Goal: Task Accomplishment & Management: Manage account settings

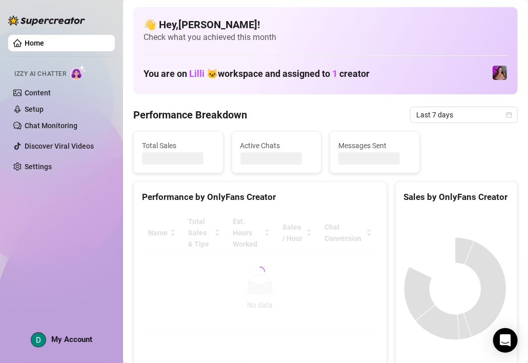
click at [41, 338] on img at bounding box center [38, 340] width 14 height 14
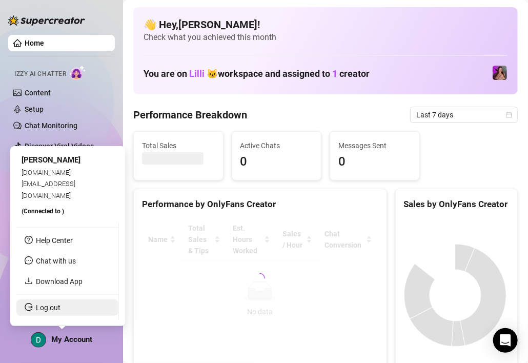
click at [51, 305] on link "Log out" at bounding box center [48, 308] width 25 height 8
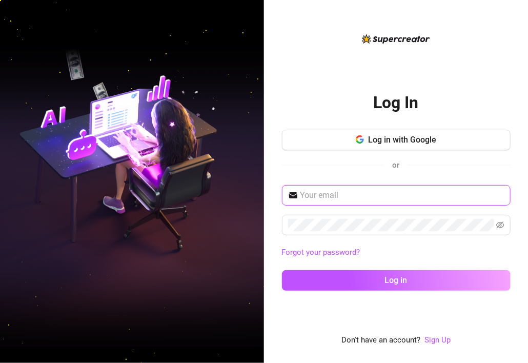
click at [374, 198] on input "text" at bounding box center [402, 195] width 204 height 12
type input "[EMAIL_ADDRESS][DOMAIN_NAME]"
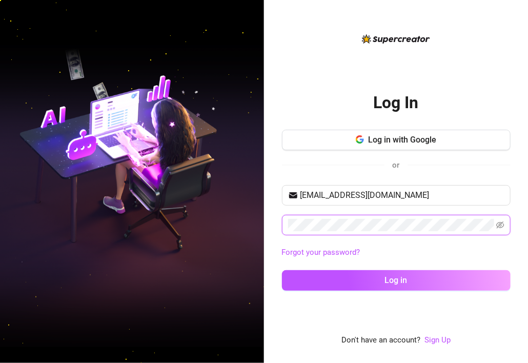
click at [283, 234] on div at bounding box center [396, 225] width 229 height 21
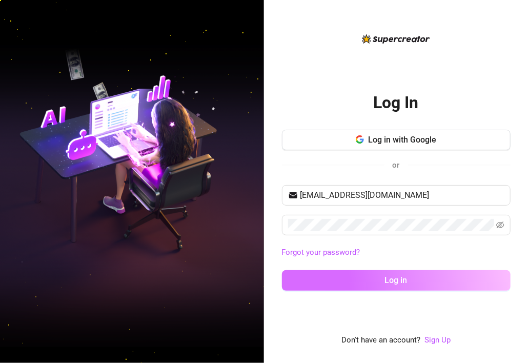
click at [289, 276] on button "Log in" at bounding box center [396, 280] width 229 height 21
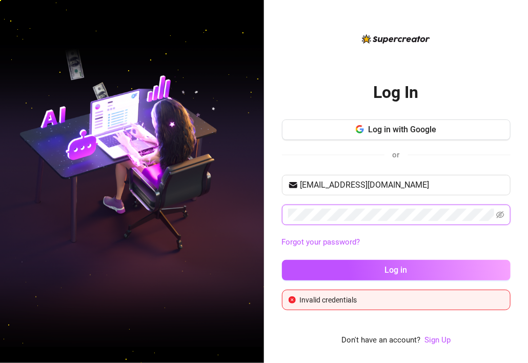
click at [277, 231] on div "Log In Log in with Google or [EMAIL_ADDRESS][DOMAIN_NAME] Forgot your password?…" at bounding box center [396, 181] width 264 height 363
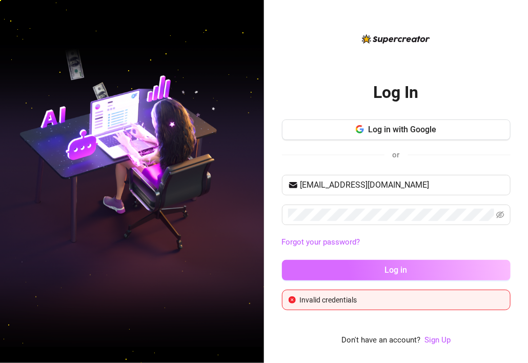
click at [286, 266] on button "Log in" at bounding box center [396, 270] width 229 height 21
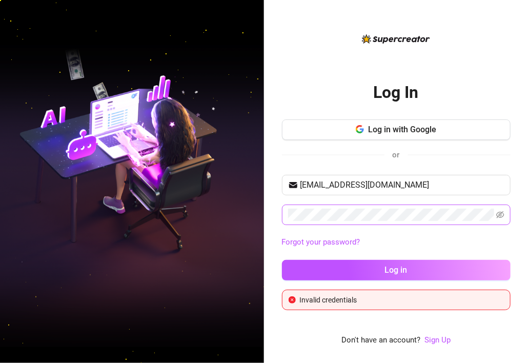
click at [505, 216] on span at bounding box center [396, 215] width 229 height 21
click at [499, 213] on icon "eye-invisible" at bounding box center [500, 215] width 8 height 8
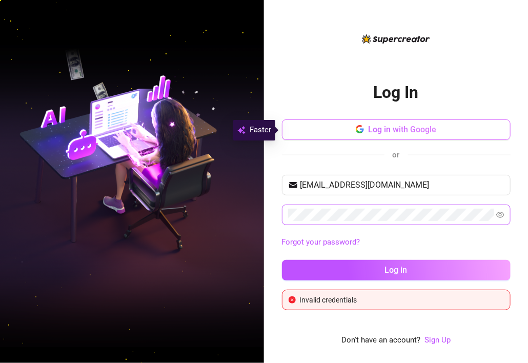
click at [426, 135] on button "Log in with Google" at bounding box center [396, 129] width 229 height 21
